Goal: Task Accomplishment & Management: Complete application form

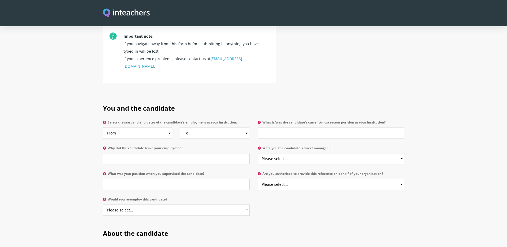
scroll to position [214, 0]
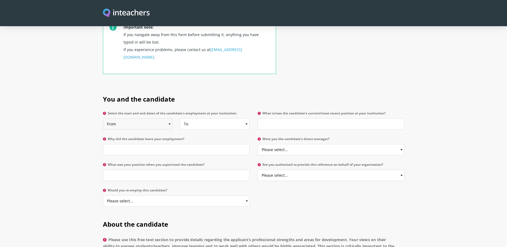
click at [138, 118] on select "From 2025 2024 2023 2022 2021 2020 2019 2018 2017 2016 2015 2014 2013 2012 2011…" at bounding box center [138, 123] width 70 height 11
select select "2019"
click at [103, 118] on select "From 2025 2024 2023 2022 2021 2020 2019 2018 2017 2016 2015 2014 2013 2012 2011…" at bounding box center [138, 123] width 70 height 11
click at [203, 118] on select "To Currently 2025 2024 2023 2022 2021 2020 2019 2018 2017 2016 2015 2014 2013 2…" at bounding box center [215, 123] width 70 height 11
select select "2022"
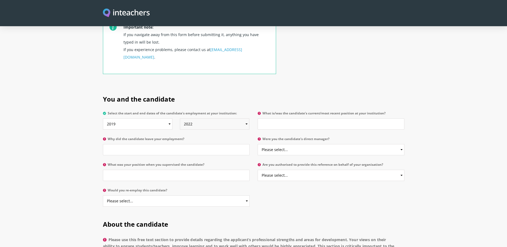
click at [180, 118] on select "To Currently 2025 2024 2023 2022 2021 2020 2019 2018 2017 2016 2015 2014 2013 2…" at bounding box center [215, 123] width 70 height 11
click at [277, 118] on input "What is/was the candidate's current/most recent position at your institution?" at bounding box center [331, 123] width 147 height 11
type input "S"
type input "Neonatal Staff Nurse"
click at [152, 144] on input "Why did the candidate leave your employment?" at bounding box center [176, 149] width 147 height 11
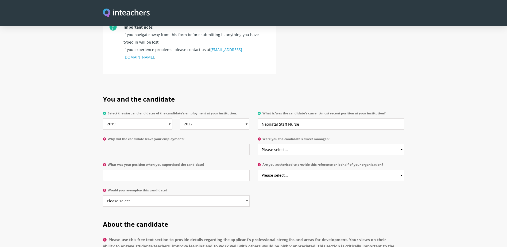
click at [209, 144] on input "Why did the candidate leave your employment?" at bounding box center [176, 149] width 147 height 11
type input "To work more flexicle hours in another nursing role"
click at [266, 144] on select "Please select... Yes No" at bounding box center [331, 149] width 147 height 11
select select "Yes"
click at [258, 144] on select "Please select... Yes No" at bounding box center [331, 149] width 147 height 11
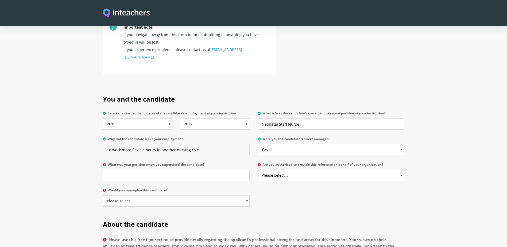
click at [140, 144] on input "To work more flexicle hours in another nursing role" at bounding box center [176, 149] width 147 height 11
type input "To work more flexible hours in another nursing role"
click at [131, 170] on input "What was your position when you supervised the candidate?" at bounding box center [176, 175] width 147 height 11
type input "Matron"
click at [300, 170] on select "Please select... Yes No" at bounding box center [331, 175] width 147 height 11
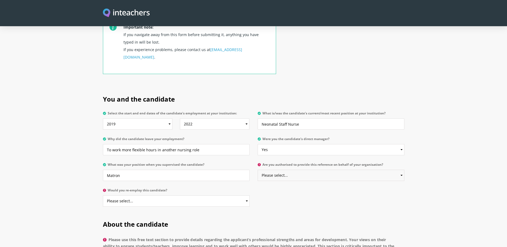
select select "Yes"
click at [258, 170] on select "Please select... Yes No" at bounding box center [331, 175] width 147 height 11
click at [169, 195] on select "Please select... Yes No" at bounding box center [176, 200] width 147 height 11
select select "Yes"
click at [103, 195] on select "Please select... Yes No" at bounding box center [176, 200] width 147 height 11
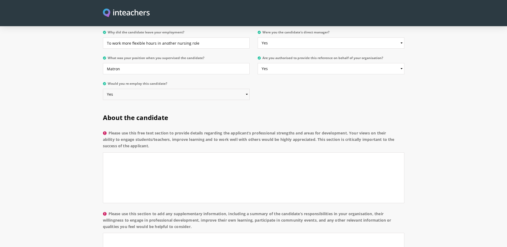
scroll to position [321, 0]
click at [124, 152] on textarea "Please use this free text section to provide details regarding the applicant’s …" at bounding box center [254, 177] width 302 height 51
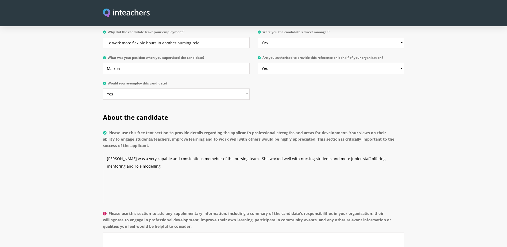
click at [170, 152] on textarea "[PERSON_NAME] was a very capable and consientious memeber of the nursing team. …" at bounding box center [254, 177] width 302 height 51
drag, startPoint x: 180, startPoint y: 144, endPoint x: 161, endPoint y: 145, distance: 18.7
click at [161, 152] on textarea "[PERSON_NAME] was a very capable and consientious memeber of the nursing team. …" at bounding box center [254, 177] width 302 height 51
click at [182, 152] on textarea "[PERSON_NAME] was a very capable and consientious memeber of the nursing team. …" at bounding box center [254, 177] width 302 height 51
drag, startPoint x: 182, startPoint y: 145, endPoint x: 170, endPoint y: 148, distance: 11.8
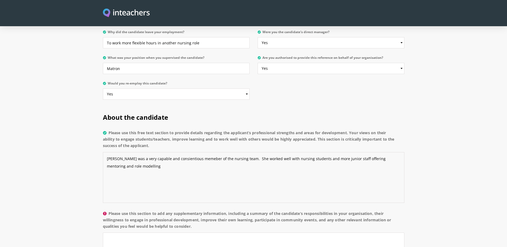
click at [170, 152] on textarea "[PERSON_NAME] was a very capable and consientious memeber of the nursing team. …" at bounding box center [254, 177] width 302 height 51
click at [173, 152] on textarea "[PERSON_NAME] was a very capable and consientious memeber of the nursing team. …" at bounding box center [254, 177] width 302 height 51
click at [194, 152] on textarea "[PERSON_NAME] was a very capable and consientious memeber of the nursing team. …" at bounding box center [254, 177] width 302 height 51
click at [168, 152] on textarea "[PERSON_NAME] was a very capable and consientious member of the nursing team. S…" at bounding box center [254, 177] width 302 height 51
click at [166, 152] on textarea "[PERSON_NAME] was a very capable and concientious member of the nursing team. S…" at bounding box center [254, 177] width 302 height 51
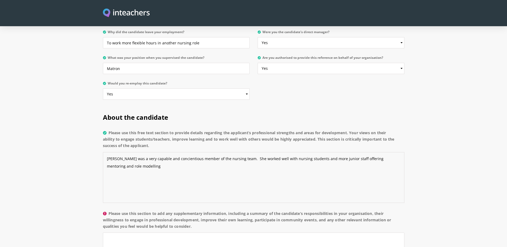
click at [143, 153] on textarea "[PERSON_NAME] was a very capable and concientious member of the nursing team. S…" at bounding box center [254, 177] width 302 height 51
click at [129, 154] on textarea "[PERSON_NAME] was a very capable and concientious member of the nursing team. S…" at bounding box center [254, 177] width 302 height 51
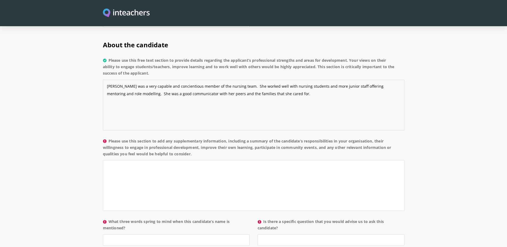
scroll to position [401, 0]
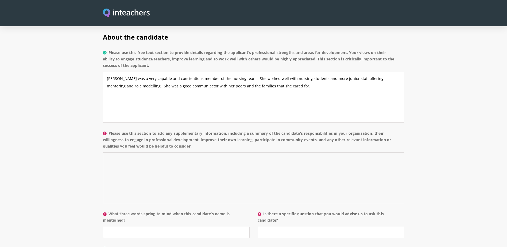
click at [118, 154] on textarea "Please use this section to add any supplementary information, including a summa…" at bounding box center [254, 177] width 302 height 51
click at [172, 72] on textarea "[PERSON_NAME] was a very capable and concientious member of the nursing team. S…" at bounding box center [254, 97] width 302 height 51
drag, startPoint x: 182, startPoint y: 65, endPoint x: 160, endPoint y: 64, distance: 21.7
click at [160, 72] on textarea "[PERSON_NAME] was a very capable and concientious member of the nursing team. S…" at bounding box center [254, 97] width 302 height 51
type textarea "[PERSON_NAME] was a very capable and conscientious member of the nursing team. …"
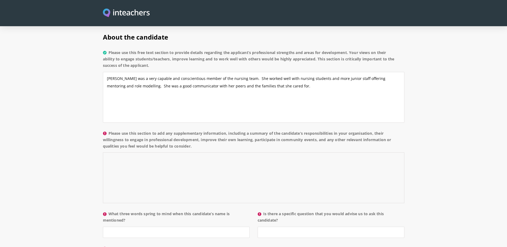
click at [121, 152] on textarea "Please use this section to add any supplementary information, including a summa…" at bounding box center [254, 177] width 302 height 51
click at [260, 152] on textarea "[PERSON_NAME] was always willing to learn and develop her skills and always too…" at bounding box center [254, 177] width 302 height 51
click at [261, 152] on textarea "[PERSON_NAME] was always willing to learn and develop her skills and always too…" at bounding box center [254, 177] width 302 height 51
click at [262, 152] on textarea "[PERSON_NAME] was always willing to learn and develop her skills and always too…" at bounding box center [254, 177] width 302 height 51
click at [292, 152] on textarea "[PERSON_NAME] was always willing to learn and develop her skills and always too…" at bounding box center [254, 177] width 302 height 51
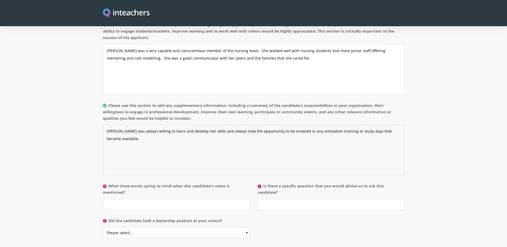
scroll to position [455, 0]
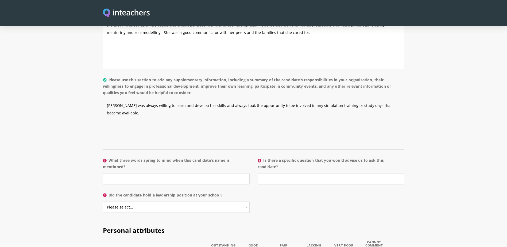
type textarea "[PERSON_NAME] was always willing to learn and develop her skills and always too…"
click at [176, 173] on input "What three words spring to mind when this candidate’s name is mentioned?" at bounding box center [176, 178] width 147 height 11
click at [240, 202] on select "Please select... Yes No" at bounding box center [176, 207] width 147 height 11
select select "No"
click at [103, 202] on select "Please select... Yes No" at bounding box center [176, 207] width 147 height 11
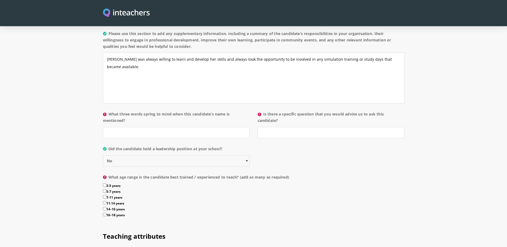
scroll to position [508, 0]
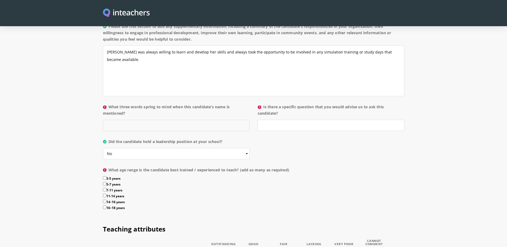
click at [120, 120] on input "What three words spring to mind when this candidate’s name is mentioned?" at bounding box center [176, 125] width 147 height 11
type input "Willing, eager, professional"
click at [282, 120] on input "Is there a specific question that you would advise us to ask this candidate?" at bounding box center [331, 125] width 147 height 11
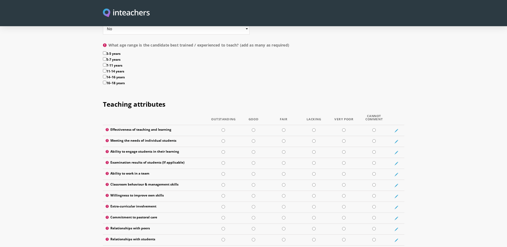
scroll to position [634, 0]
type input "no"
click at [374, 139] on input "radio" at bounding box center [374, 140] width 3 height 3
radio input "true"
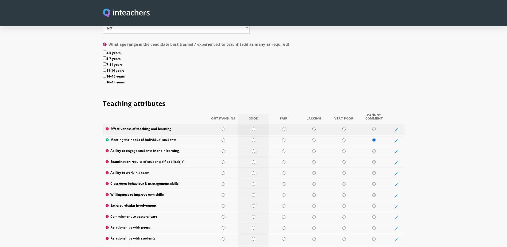
click at [254, 128] on input "radio" at bounding box center [253, 129] width 3 height 3
radio input "true"
click at [374, 149] on input "radio" at bounding box center [374, 150] width 3 height 3
radio input "true"
click at [375, 160] on input "radio" at bounding box center [374, 161] width 3 height 3
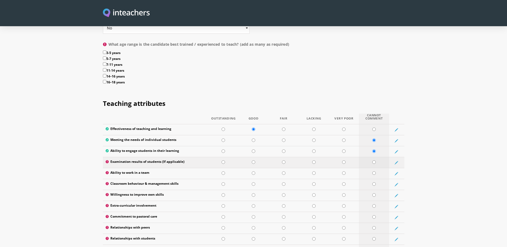
radio input "true"
click at [254, 171] on input "radio" at bounding box center [253, 172] width 3 height 3
radio input "true"
click at [375, 182] on input "radio" at bounding box center [374, 183] width 3 height 3
radio input "true"
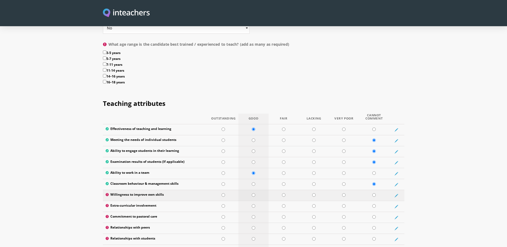
click at [252, 193] on input "radio" at bounding box center [253, 194] width 3 height 3
radio input "true"
click at [374, 204] on input "radio" at bounding box center [374, 205] width 3 height 3
radio input "true"
click at [373, 215] on input "radio" at bounding box center [374, 216] width 3 height 3
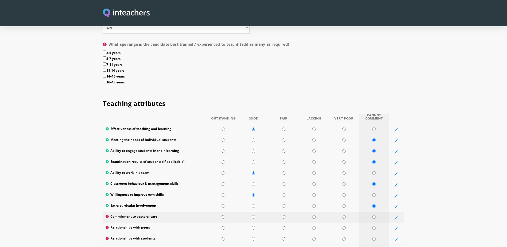
radio input "true"
click at [254, 226] on input "radio" at bounding box center [253, 227] width 3 height 3
radio input "true"
click at [374, 237] on input "radio" at bounding box center [374, 238] width 3 height 3
radio input "true"
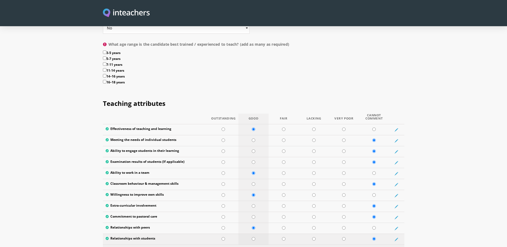
drag, startPoint x: 254, startPoint y: 236, endPoint x: 258, endPoint y: 227, distance: 10.2
click at [255, 247] on input "radio" at bounding box center [253, 249] width 3 height 3
radio input "true"
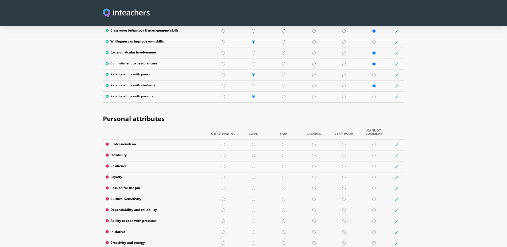
scroll to position [794, 0]
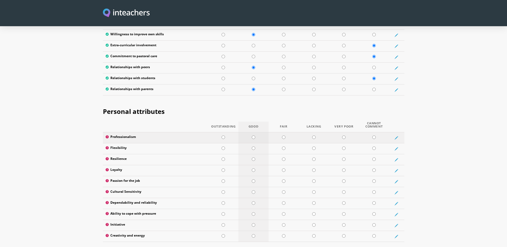
click at [254, 136] on input "radio" at bounding box center [253, 137] width 3 height 3
radio input "true"
click at [254, 147] on input "radio" at bounding box center [253, 148] width 3 height 3
radio input "true"
click at [254, 158] on input "radio" at bounding box center [253, 159] width 3 height 3
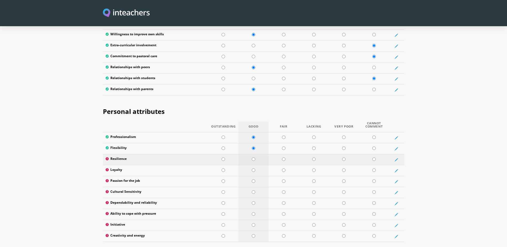
radio input "true"
click at [254, 168] on input "radio" at bounding box center [253, 169] width 3 height 3
radio input "true"
click at [254, 179] on input "radio" at bounding box center [253, 180] width 3 height 3
radio input "true"
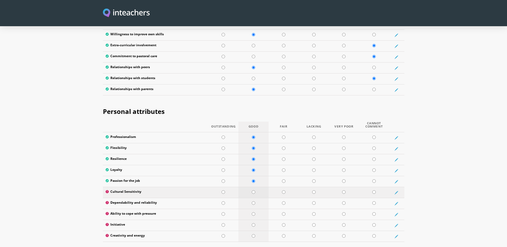
click at [252, 190] on input "radio" at bounding box center [253, 191] width 3 height 3
radio input "true"
click at [255, 201] on input "radio" at bounding box center [253, 202] width 3 height 3
radio input "true"
click at [254, 212] on input "radio" at bounding box center [253, 213] width 3 height 3
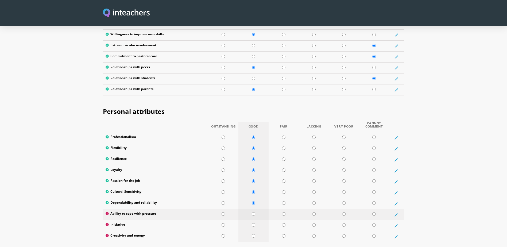
radio input "true"
click at [254, 223] on input "radio" at bounding box center [253, 224] width 3 height 3
radio input "true"
click at [253, 234] on input "radio" at bounding box center [253, 235] width 3 height 3
radio input "true"
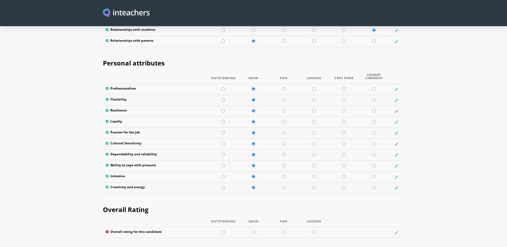
scroll to position [901, 0]
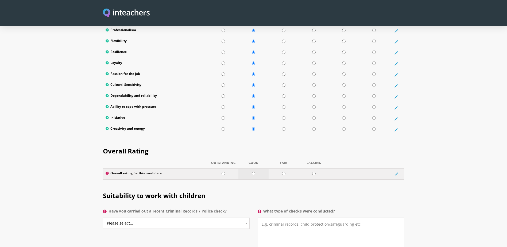
click at [254, 172] on input "radio" at bounding box center [253, 173] width 3 height 3
radio input "true"
click at [236, 218] on select "Please select... Yes No Do not know" at bounding box center [176, 223] width 147 height 11
select select "No"
click at [103, 218] on select "Please select... Yes No Do not know" at bounding box center [176, 223] width 147 height 11
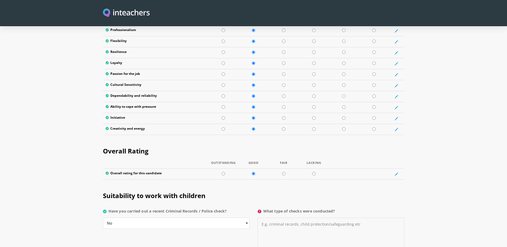
click at [267, 218] on textarea "What type of checks were conducted?" at bounding box center [331, 236] width 147 height 36
click at [306, 218] on textarea "An enhanced check woul dhave been carried out when she jopined our organisation" at bounding box center [331, 236] width 147 height 36
click at [308, 218] on textarea "An enhanced check wouldhave been carried out when she jopined our organisation" at bounding box center [331, 236] width 147 height 36
click at [370, 218] on textarea "An enhanced check would have been carried out when she jopined our organisation" at bounding box center [331, 236] width 147 height 36
click at [298, 218] on textarea "An enhanced check would have been carried out when she joined our organisation" at bounding box center [331, 236] width 147 height 36
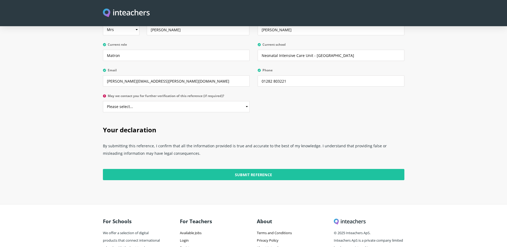
scroll to position [1302, 0]
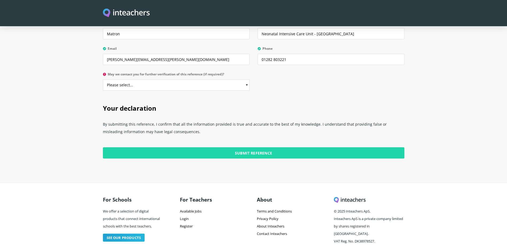
type textarea "An enhanced check would have been carried out when she joined our organisation …"
click at [255, 147] on input "Submit Reference" at bounding box center [254, 152] width 302 height 11
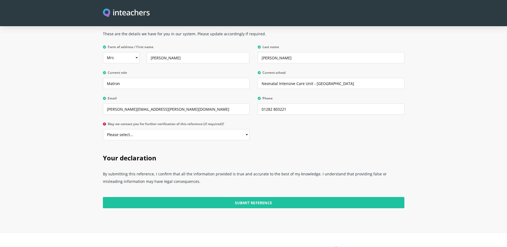
scroll to position [1169, 0]
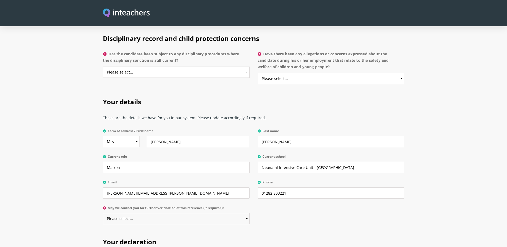
click at [150, 213] on select "Please select... Yes No" at bounding box center [176, 218] width 147 height 11
select select "Yes"
click at [103, 213] on select "Please select... Yes No" at bounding box center [176, 218] width 147 height 11
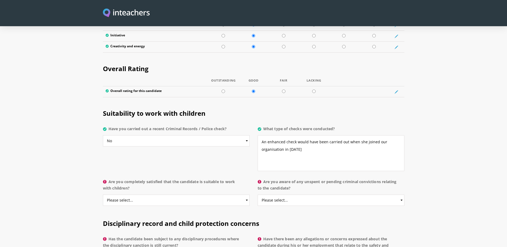
scroll to position [981, 0]
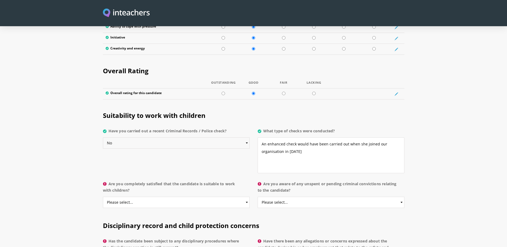
click at [239, 137] on select "Please select... Yes No Do not know" at bounding box center [176, 142] width 147 height 11
select select "Yes"
click at [103, 137] on select "Please select... Yes No Do not know" at bounding box center [176, 142] width 147 height 11
click at [144, 197] on select "Please select... Yes No Do not know" at bounding box center [176, 202] width 147 height 11
select select "Yes"
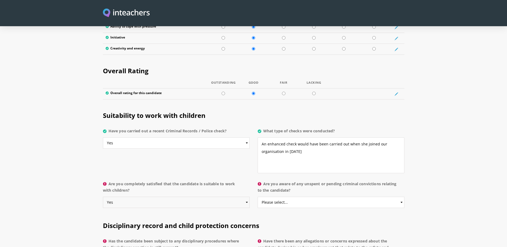
click at [103, 197] on select "Please select... Yes No Do not know" at bounding box center [176, 202] width 147 height 11
click at [283, 197] on select "Please select... Yes No Do not know" at bounding box center [331, 202] width 147 height 11
select select "No"
click at [258, 197] on select "Please select... Yes No Do not know" at bounding box center [331, 202] width 147 height 11
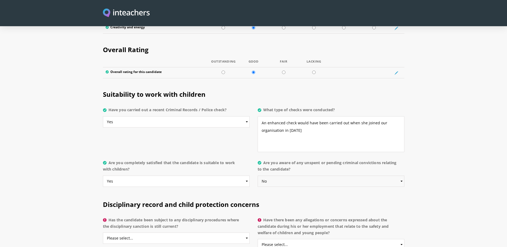
scroll to position [1035, 0]
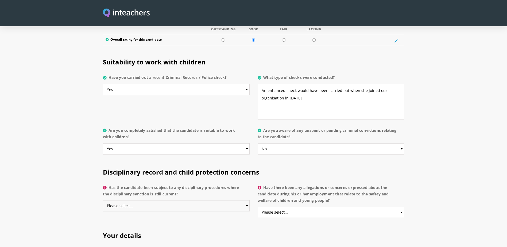
click at [198, 200] on select "Please select... Yes No Do not know" at bounding box center [176, 205] width 147 height 11
select select "No"
click at [103, 200] on select "Please select... Yes No Do not know" at bounding box center [176, 205] width 147 height 11
click at [293, 207] on select "Please select... Yes No Do not know" at bounding box center [331, 212] width 147 height 11
select select "No"
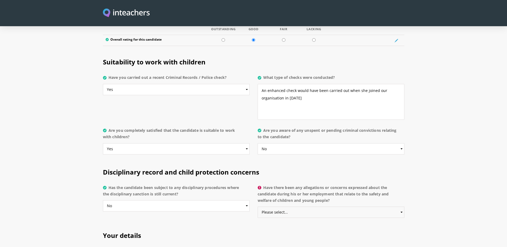
click at [258, 207] on select "Please select... Yes No Do not know" at bounding box center [331, 212] width 147 height 11
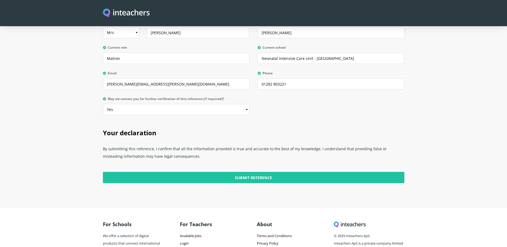
scroll to position [1302, 0]
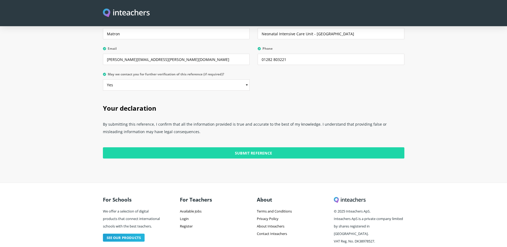
click at [229, 147] on input "Submit Reference" at bounding box center [254, 152] width 302 height 11
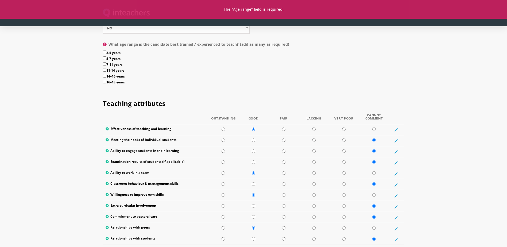
scroll to position [527, 0]
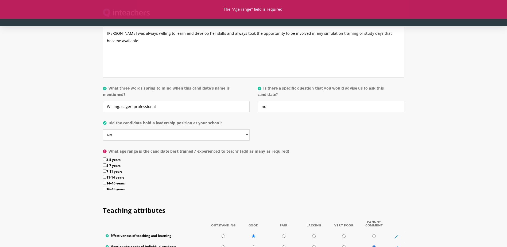
click at [104, 187] on input "16–18 years" at bounding box center [104, 188] width 3 height 3
checkbox input "true"
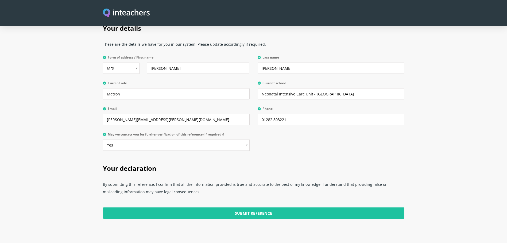
scroll to position [1276, 0]
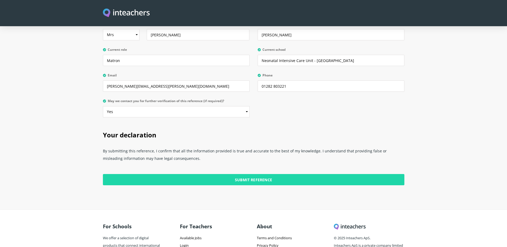
click at [249, 174] on input "Submit Reference" at bounding box center [254, 179] width 302 height 11
